Goal: Information Seeking & Learning: Learn about a topic

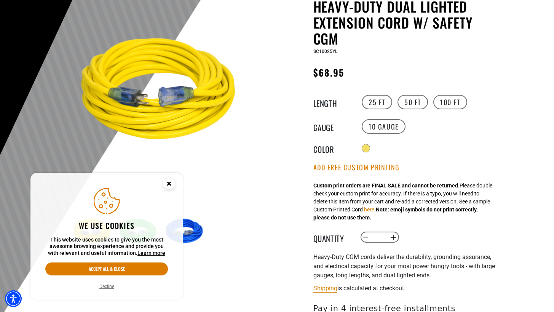
scroll to position [156, 0]
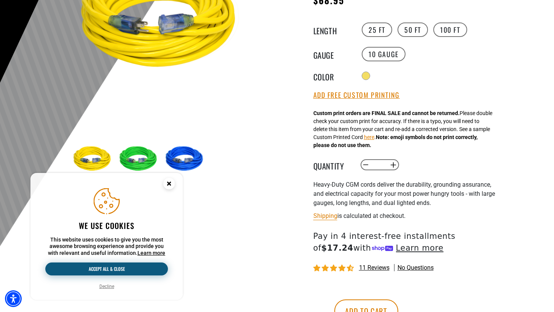
click at [113, 268] on button "Accept all & close" at bounding box center [106, 268] width 123 height 13
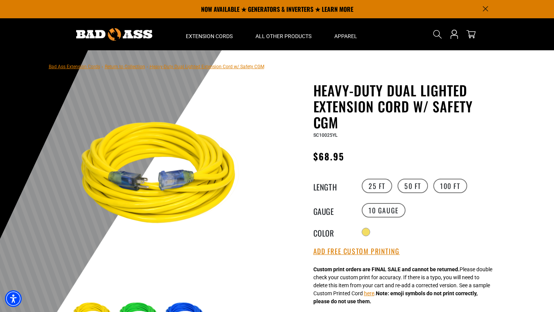
scroll to position [0, 0]
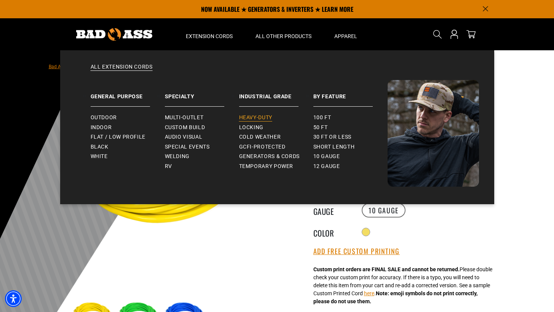
click at [262, 117] on span "Heavy-Duty" at bounding box center [255, 117] width 33 height 7
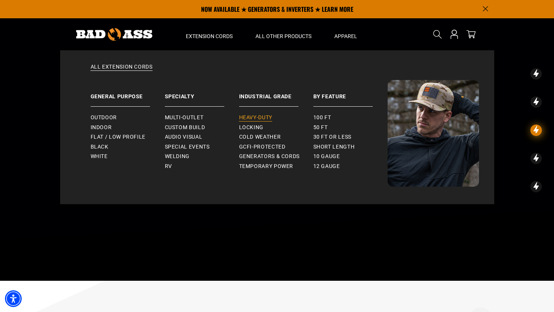
click at [255, 117] on span "Heavy-Duty" at bounding box center [255, 117] width 33 height 7
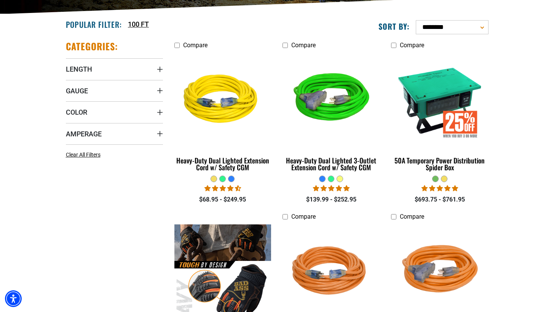
scroll to position [188, 0]
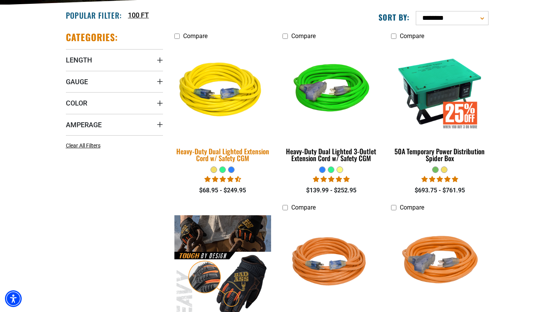
click at [228, 82] on img at bounding box center [222, 90] width 107 height 97
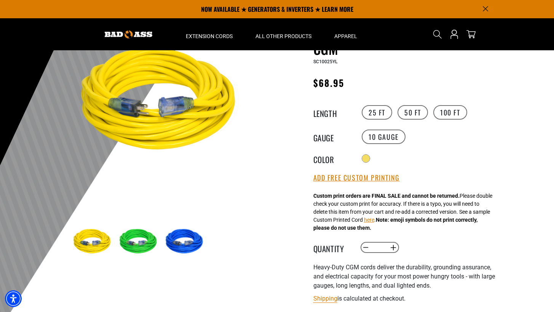
scroll to position [73, 0]
click at [129, 249] on img at bounding box center [139, 242] width 44 height 44
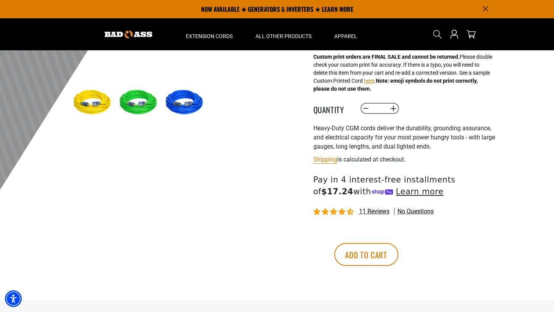
scroll to position [202, 0]
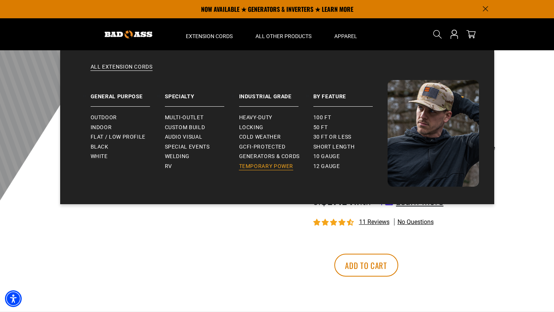
click at [253, 163] on span "Temporary Power" at bounding box center [266, 166] width 54 height 7
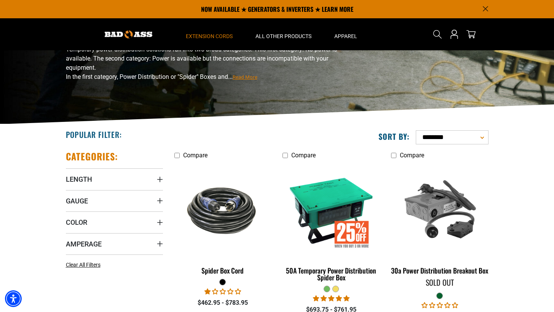
scroll to position [69, 0]
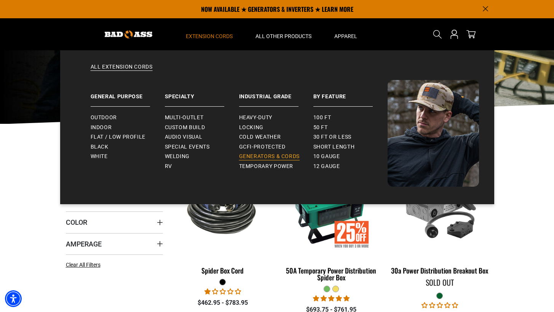
click at [256, 153] on span "Generators & Cords" at bounding box center [269, 156] width 61 height 7
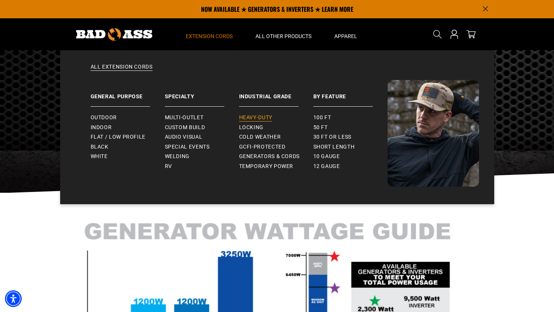
click at [265, 115] on span "Heavy-Duty" at bounding box center [255, 117] width 33 height 7
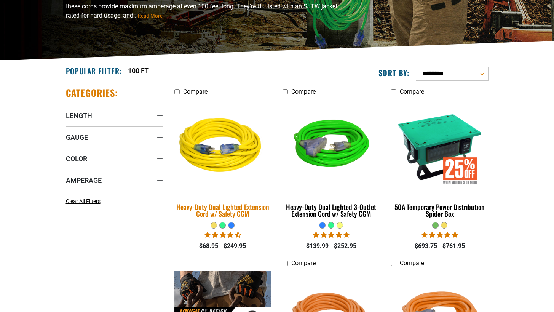
scroll to position [133, 0]
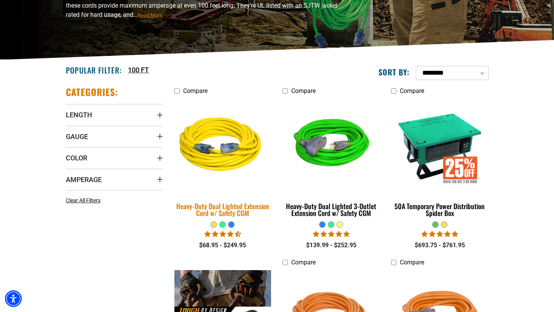
click at [231, 126] on img at bounding box center [222, 145] width 107 height 97
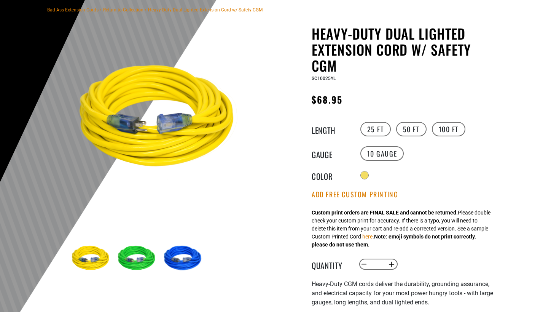
scroll to position [63, 0]
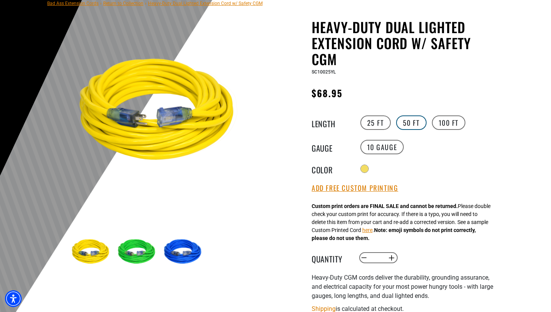
click at [403, 119] on label "50 FT" at bounding box center [411, 122] width 30 height 14
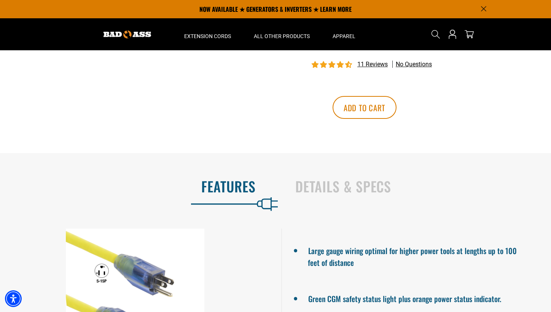
scroll to position [348, 0]
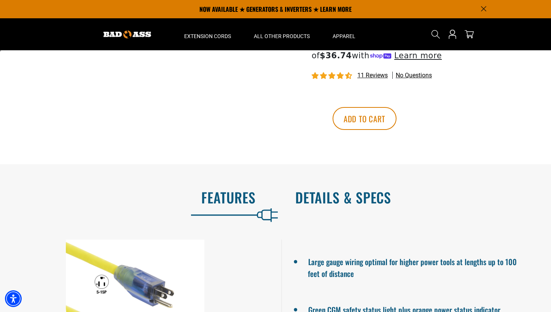
click at [355, 205] on h2 "Details & Specs" at bounding box center [416, 197] width 240 height 16
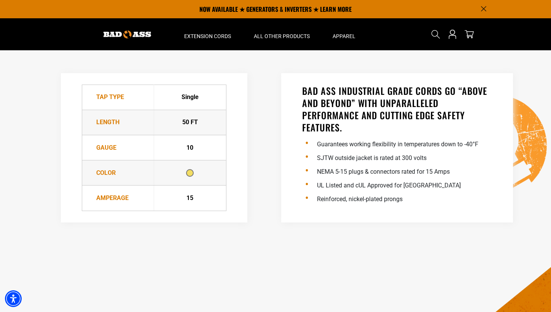
scroll to position [495, 0]
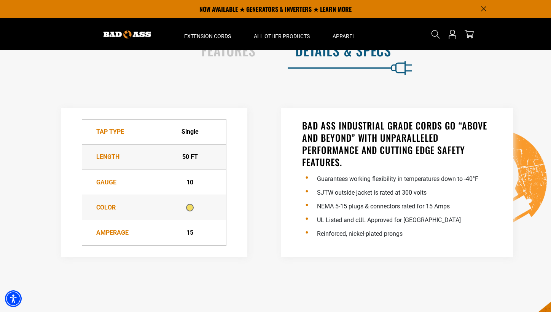
click at [190, 211] on div at bounding box center [190, 208] width 8 height 8
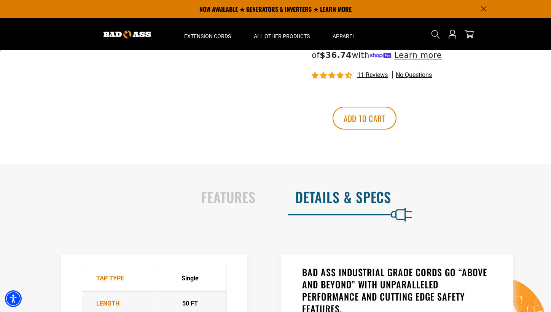
scroll to position [333, 0]
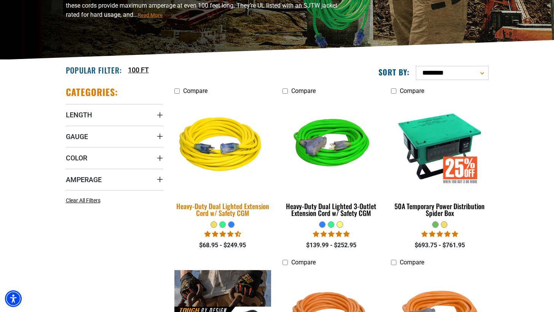
click at [221, 148] on img at bounding box center [222, 145] width 107 height 97
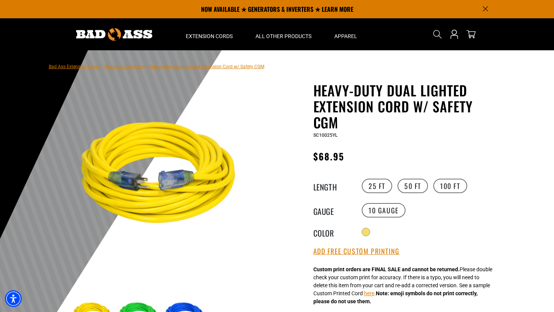
scroll to position [37, 0]
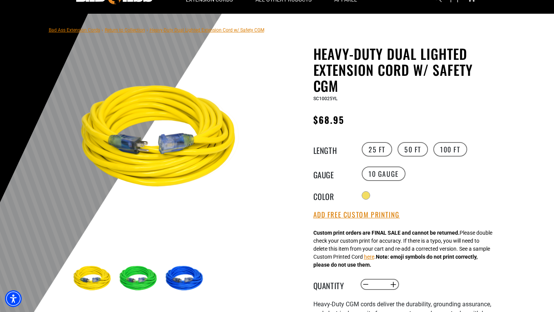
click at [141, 280] on img at bounding box center [139, 279] width 44 height 44
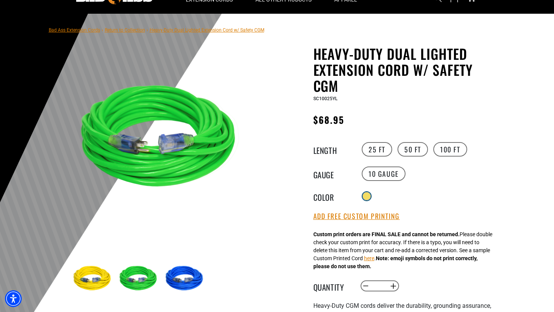
click at [366, 195] on div at bounding box center [367, 196] width 8 height 8
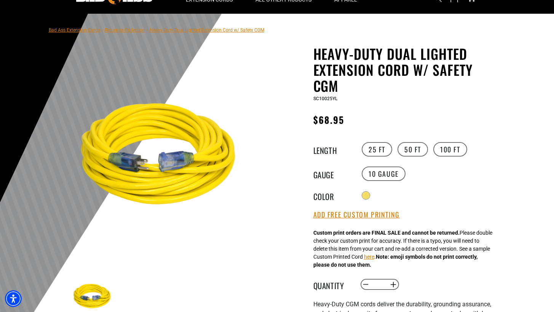
click at [335, 198] on legend "Color" at bounding box center [332, 195] width 38 height 10
click at [325, 198] on legend "Color" at bounding box center [332, 195] width 38 height 10
click at [417, 145] on label "50 FT" at bounding box center [413, 149] width 30 height 14
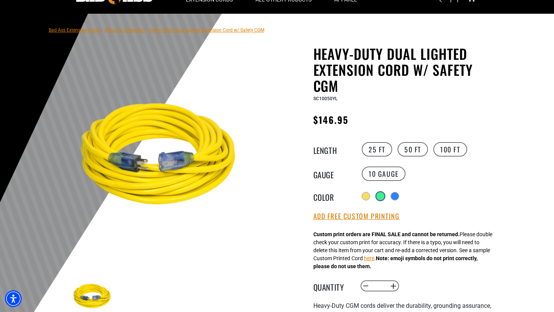
click at [380, 194] on div at bounding box center [381, 196] width 8 height 8
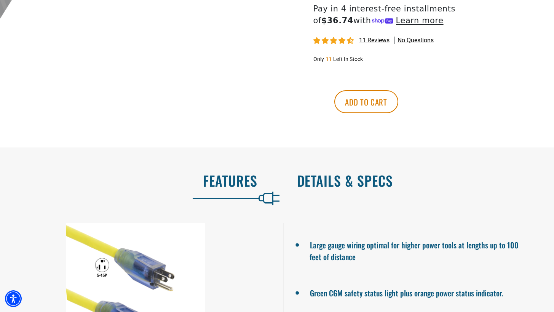
scroll to position [383, 0]
click at [366, 189] on h2 "Details & Specs" at bounding box center [417, 181] width 241 height 16
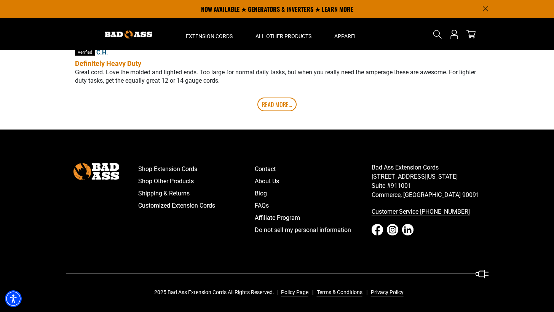
scroll to position [1603, 0]
click at [263, 209] on link "FAQs" at bounding box center [313, 206] width 117 height 12
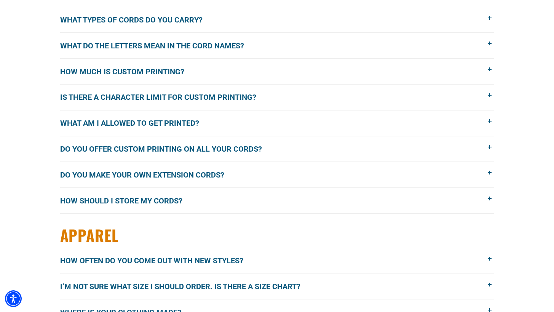
scroll to position [923, 0]
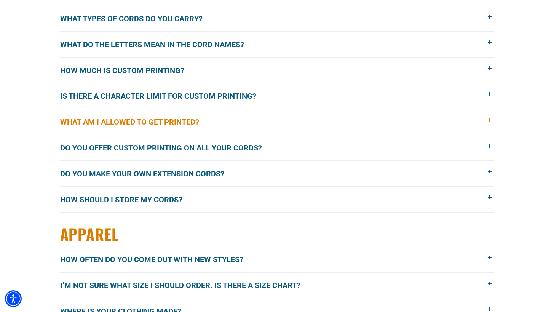
click at [82, 121] on span "What am I allowed to get printed?" at bounding box center [135, 121] width 150 height 11
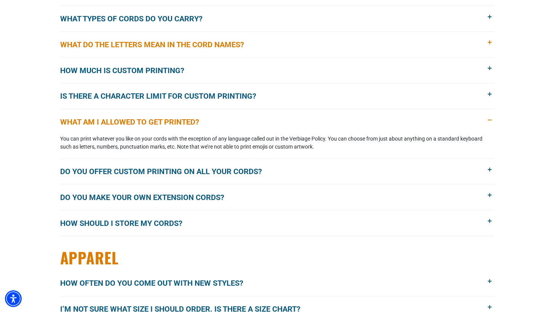
click at [123, 39] on span "What do the letters mean in the cord names?" at bounding box center [157, 44] width 195 height 11
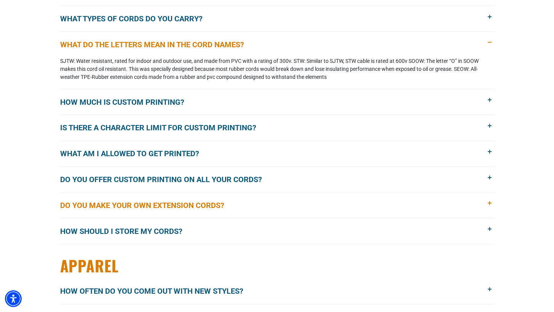
click at [154, 200] on span "Do you make your own extension cords?" at bounding box center [148, 205] width 176 height 11
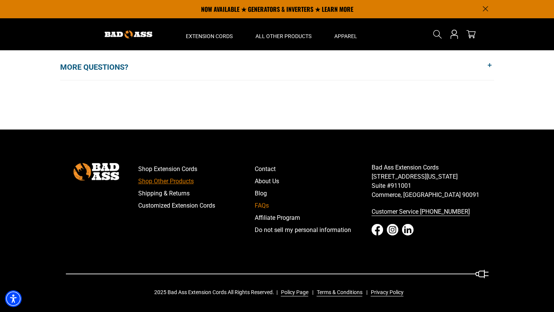
scroll to position [1276, 0]
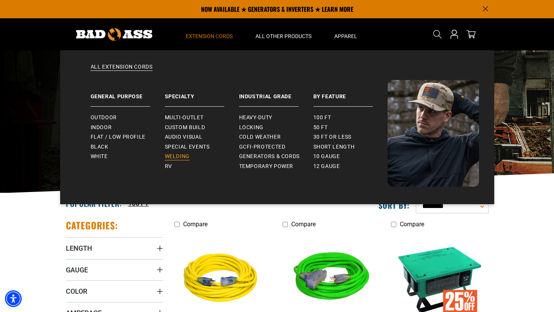
click at [181, 157] on span "Welding" at bounding box center [177, 156] width 25 height 7
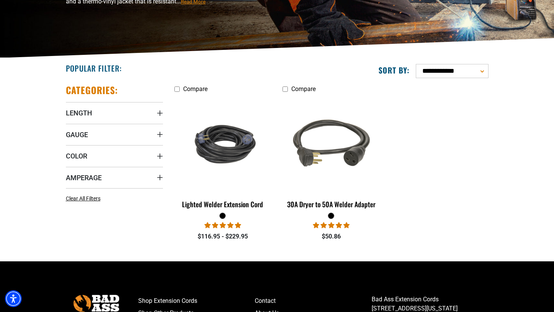
scroll to position [142, 0]
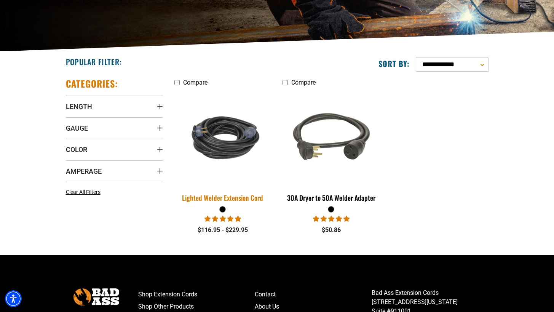
click at [203, 131] on img at bounding box center [222, 137] width 107 height 65
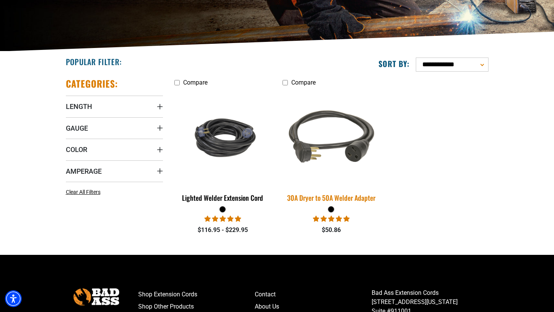
click at [334, 151] on img at bounding box center [331, 137] width 107 height 97
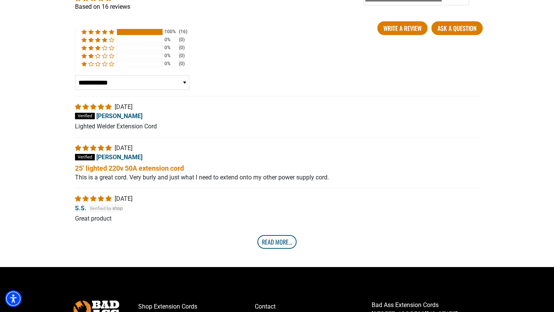
scroll to position [1333, 0]
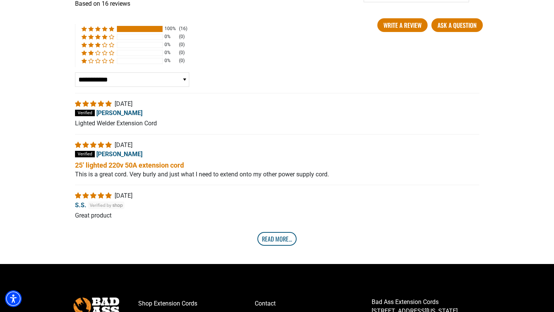
click at [276, 246] on link "Read More..." at bounding box center [276, 239] width 39 height 14
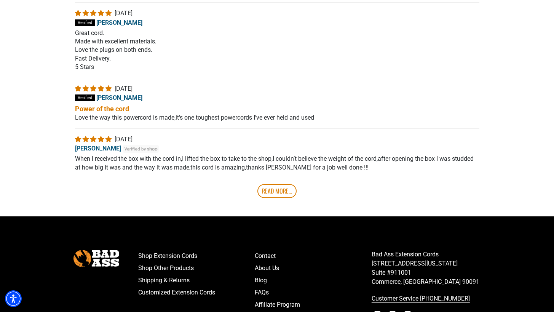
scroll to position [1558, 0]
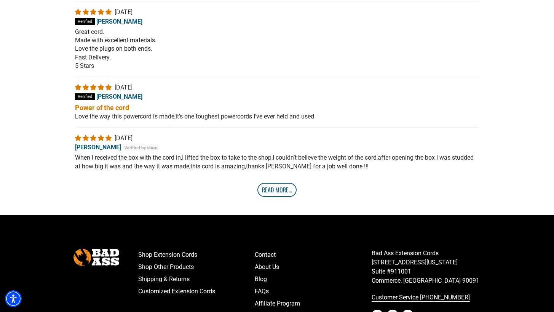
click at [269, 196] on link "Read More..." at bounding box center [276, 190] width 39 height 14
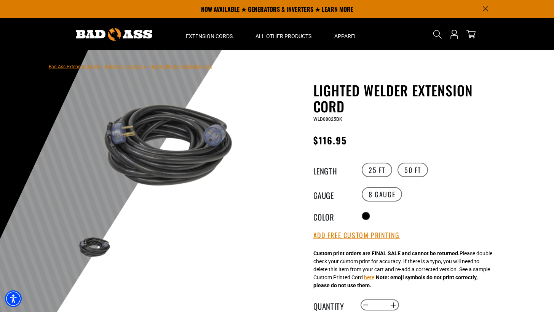
scroll to position [0, 0]
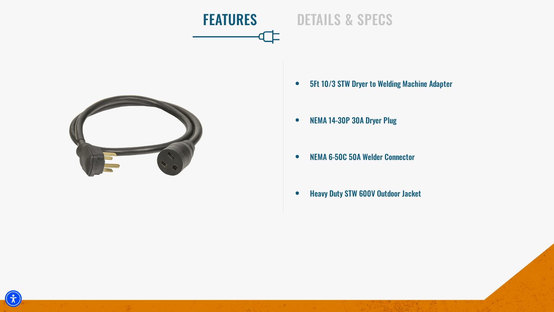
scroll to position [521, 0]
